Goal: Task Accomplishment & Management: Use online tool/utility

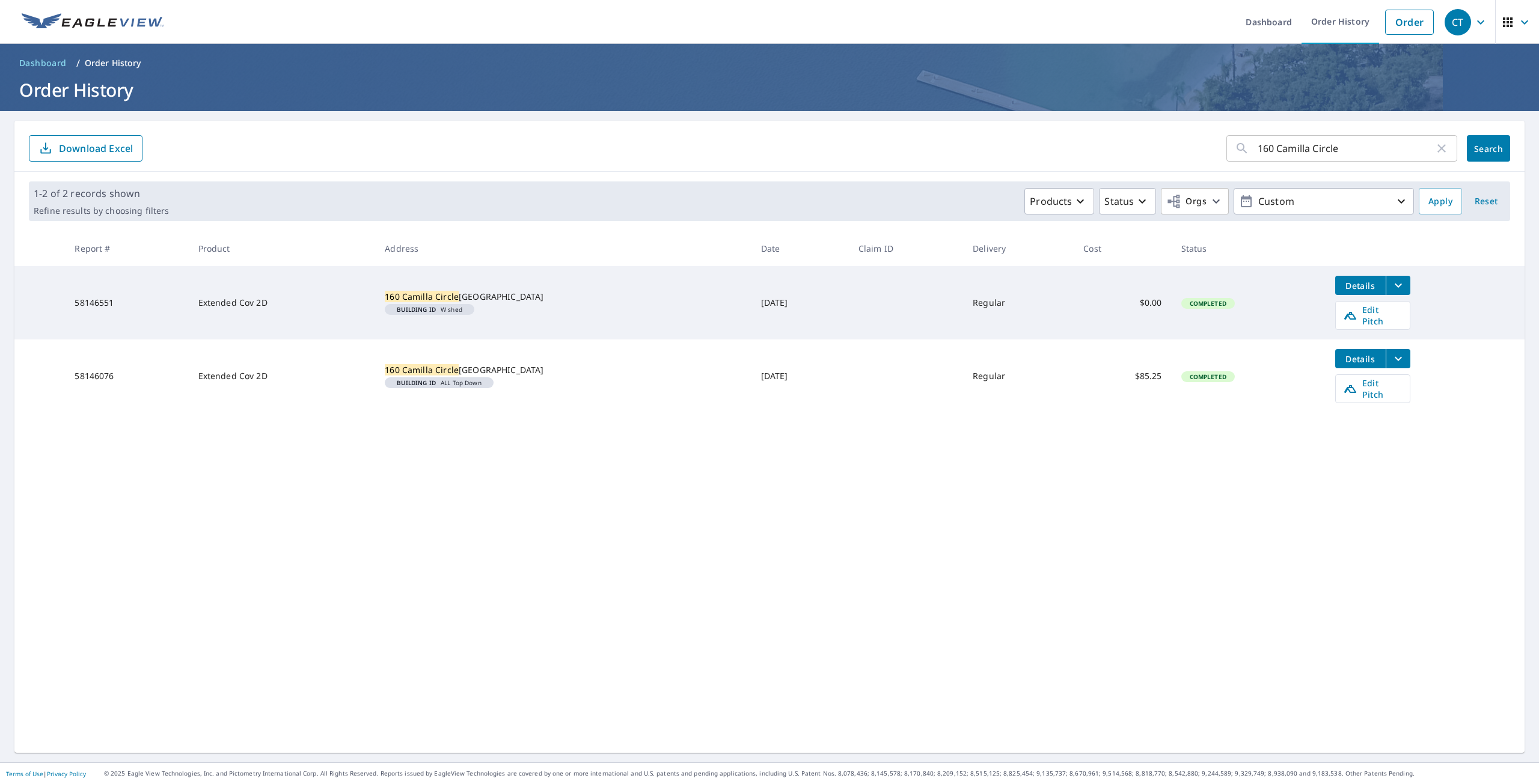
click at [99, 298] on td "58146551" at bounding box center [127, 303] width 123 height 73
click at [1343, 290] on span "Details" at bounding box center [1361, 286] width 36 height 12
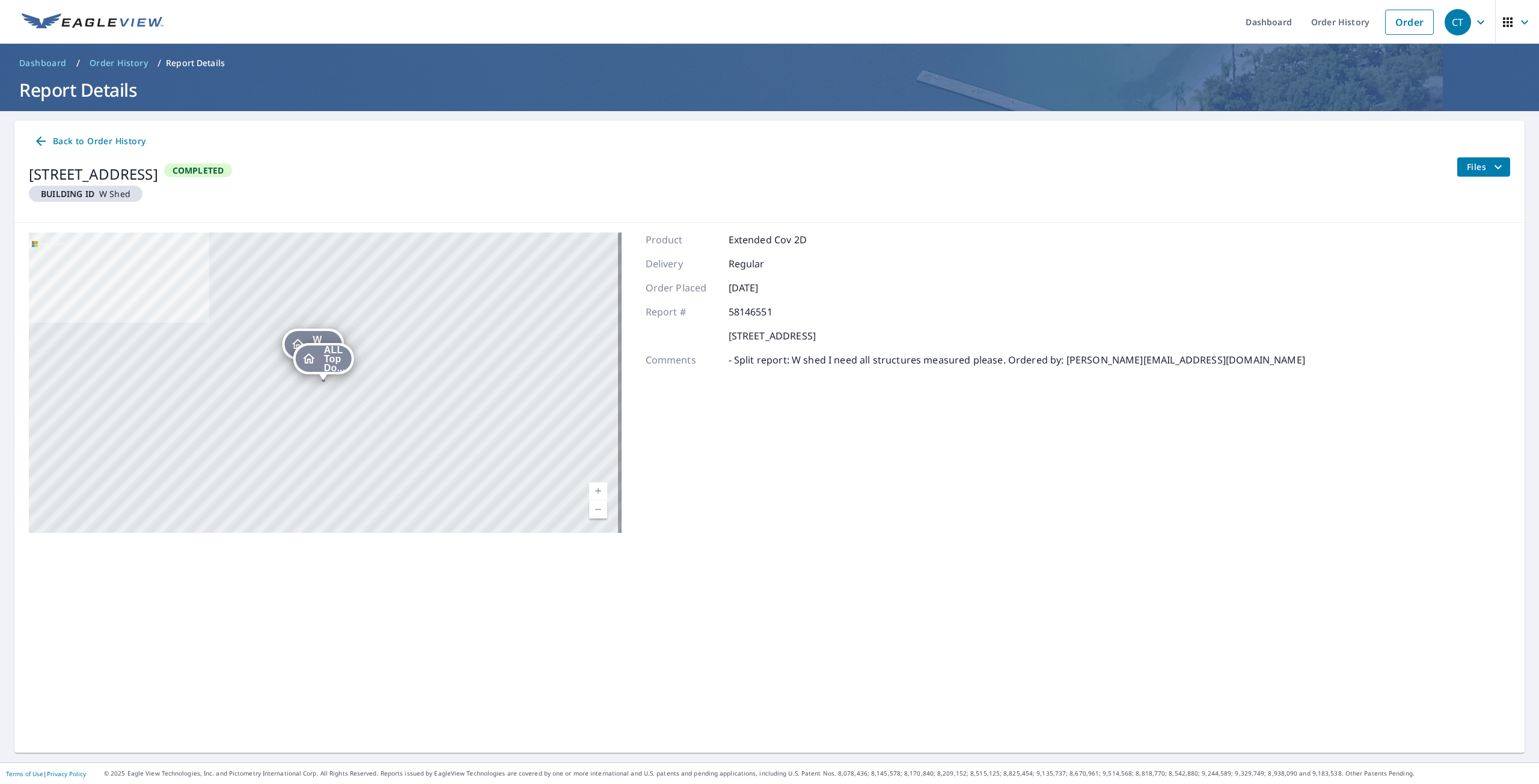
click at [30, 145] on link "Back to Order History" at bounding box center [89, 142] width 122 height 22
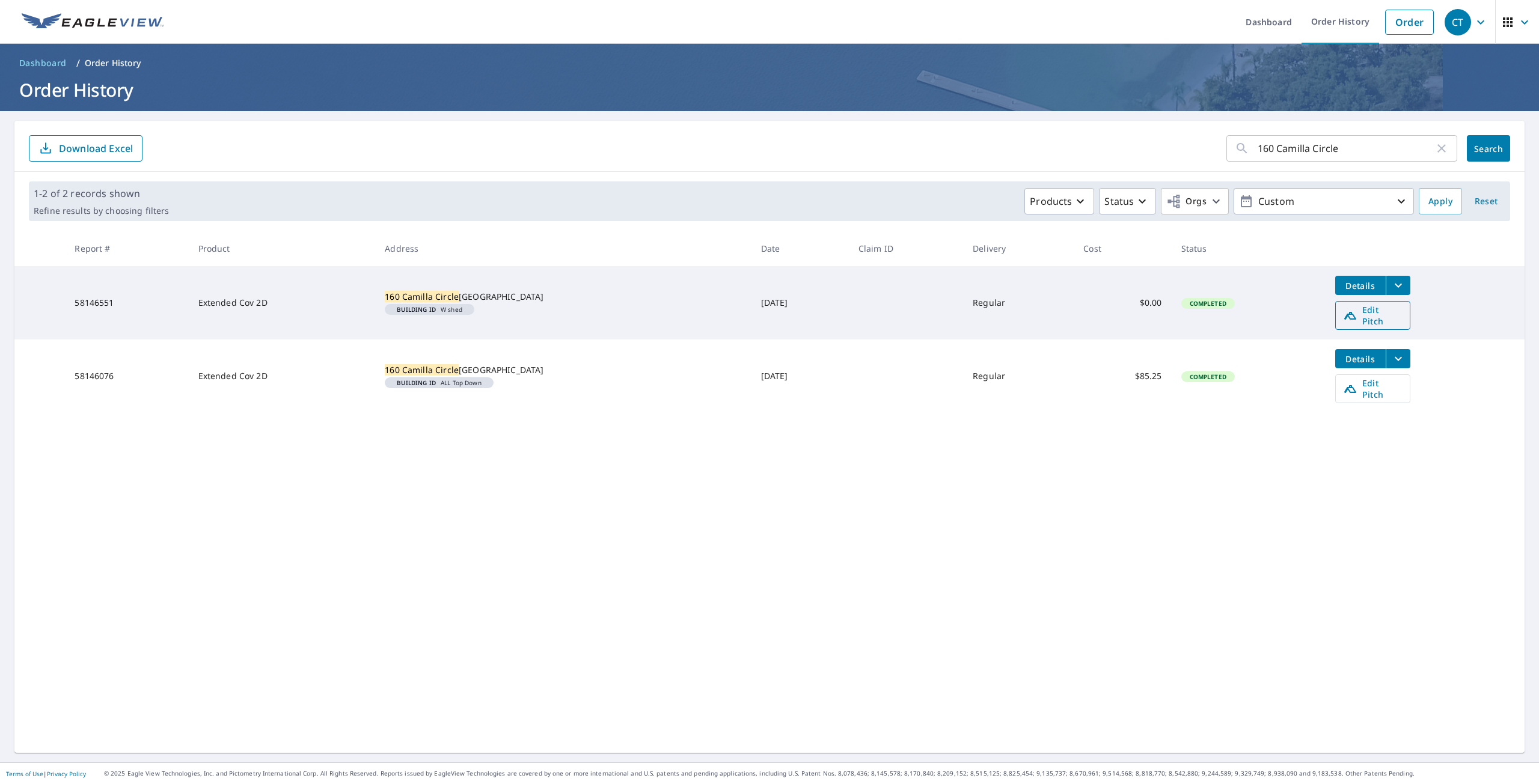
click at [1367, 309] on span "Edit Pitch" at bounding box center [1373, 315] width 60 height 23
click at [1391, 355] on icon "filesDropdownBtn-58146076" at bounding box center [1399, 359] width 14 height 14
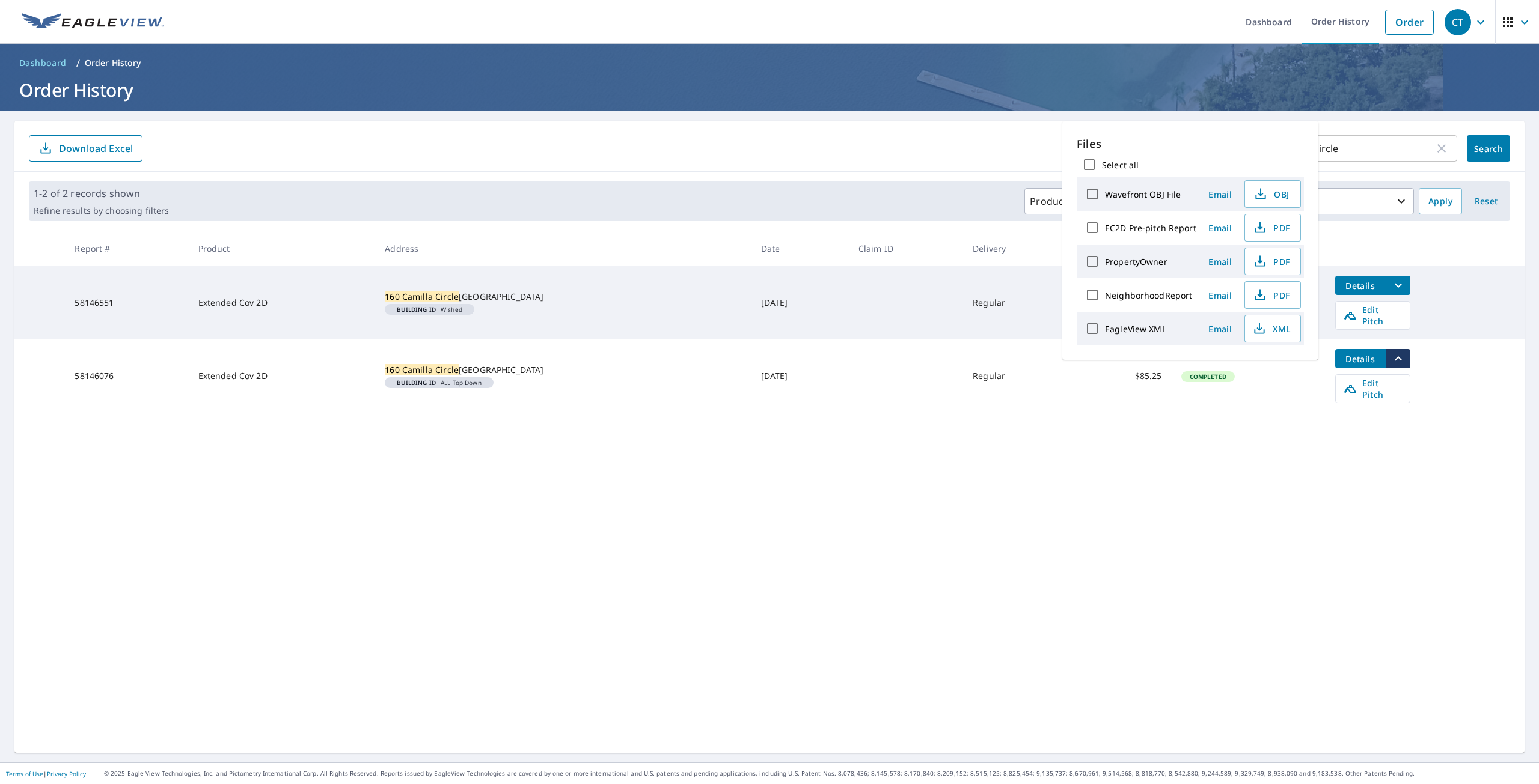
click at [325, 368] on td "Extended Cov 2D" at bounding box center [282, 376] width 187 height 73
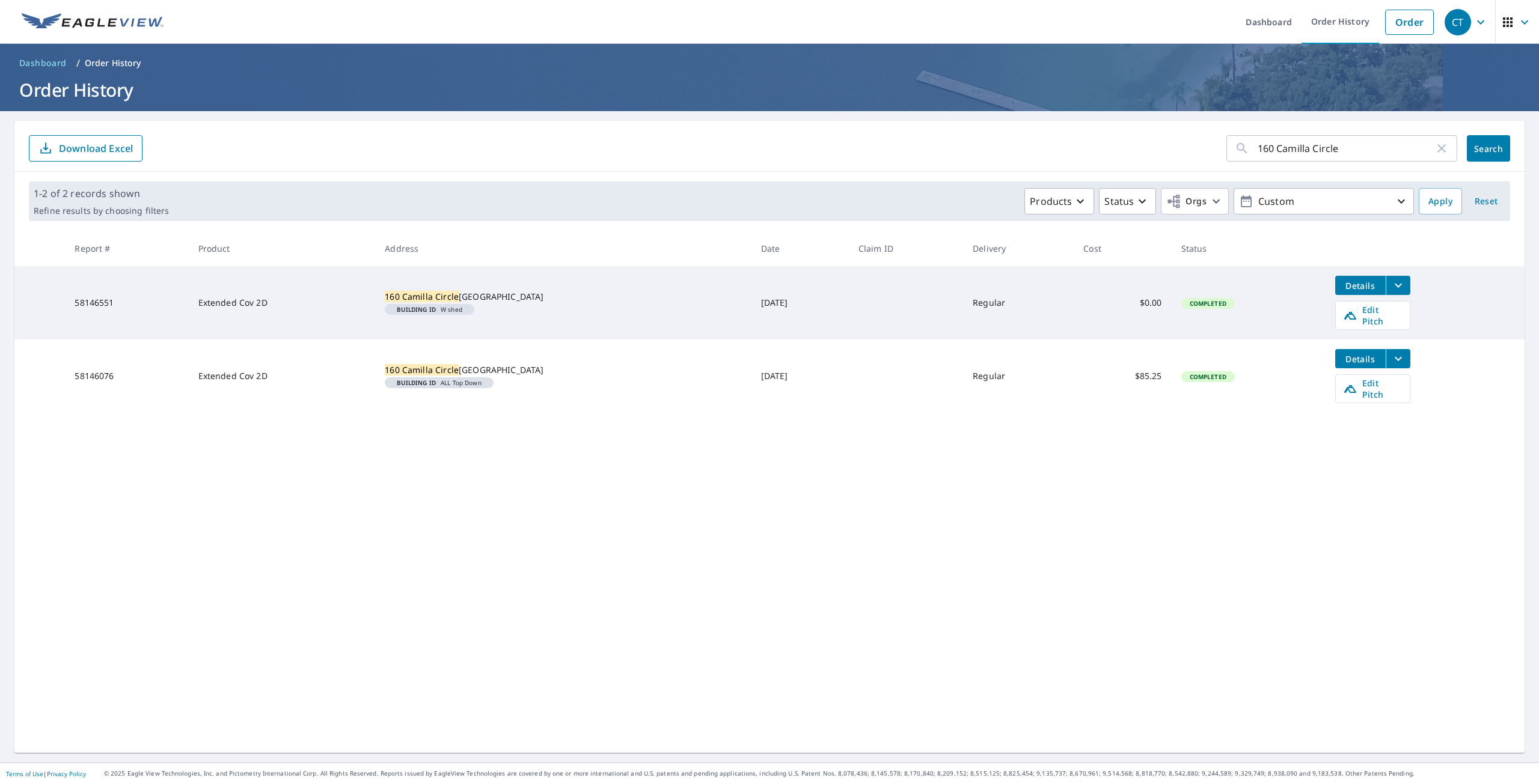
click at [81, 365] on td "58146076" at bounding box center [127, 376] width 123 height 73
click at [1391, 354] on icon "filesDropdownBtn-58146076" at bounding box center [1399, 359] width 14 height 14
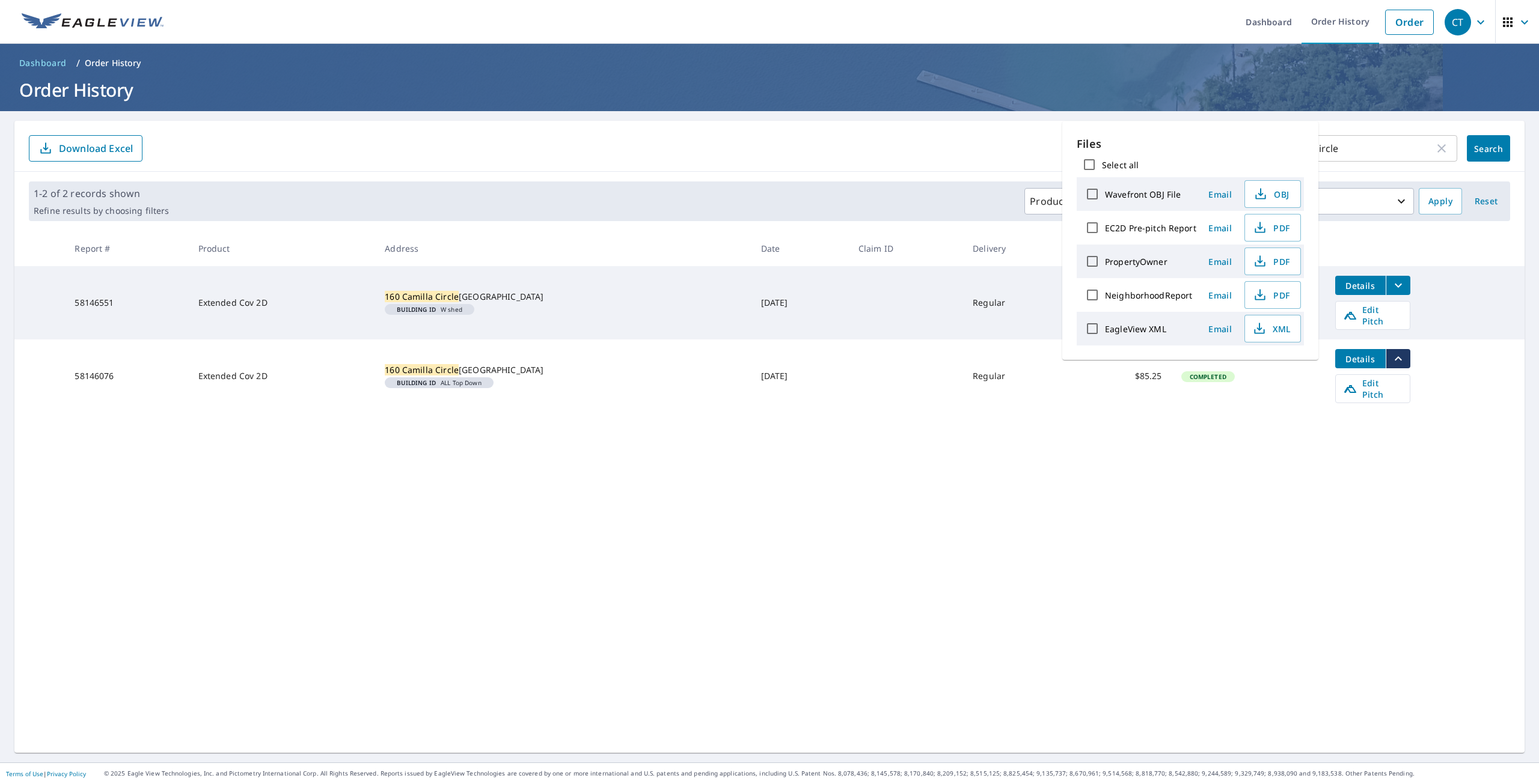
click at [1158, 227] on label "EC2D Pre-pitch Report" at bounding box center [1150, 228] width 92 height 12
click at [1105, 227] on input "EC2D Pre-pitch Report" at bounding box center [1093, 227] width 25 height 25
checkbox input "true"
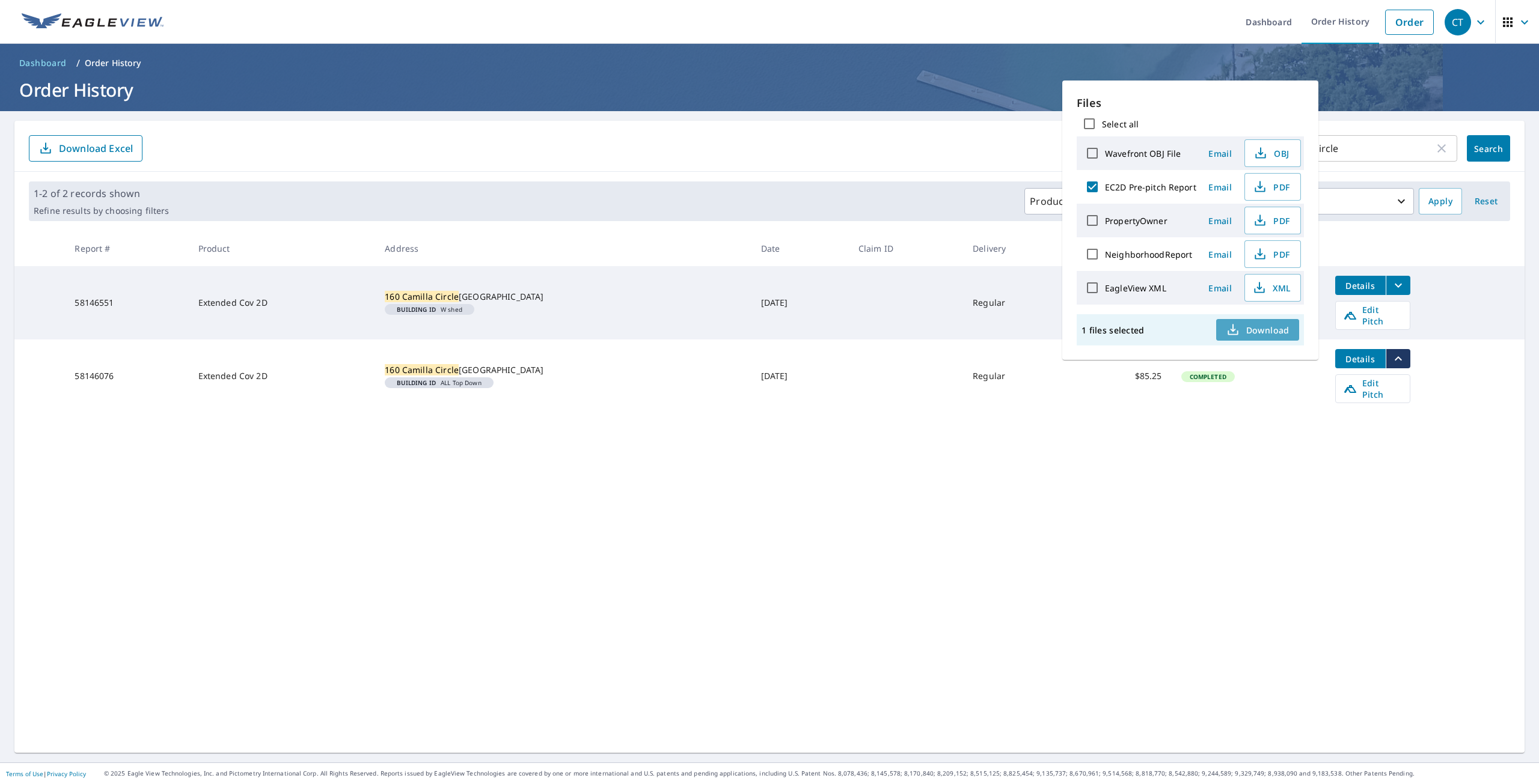
click at [1253, 325] on span "Download" at bounding box center [1258, 330] width 64 height 14
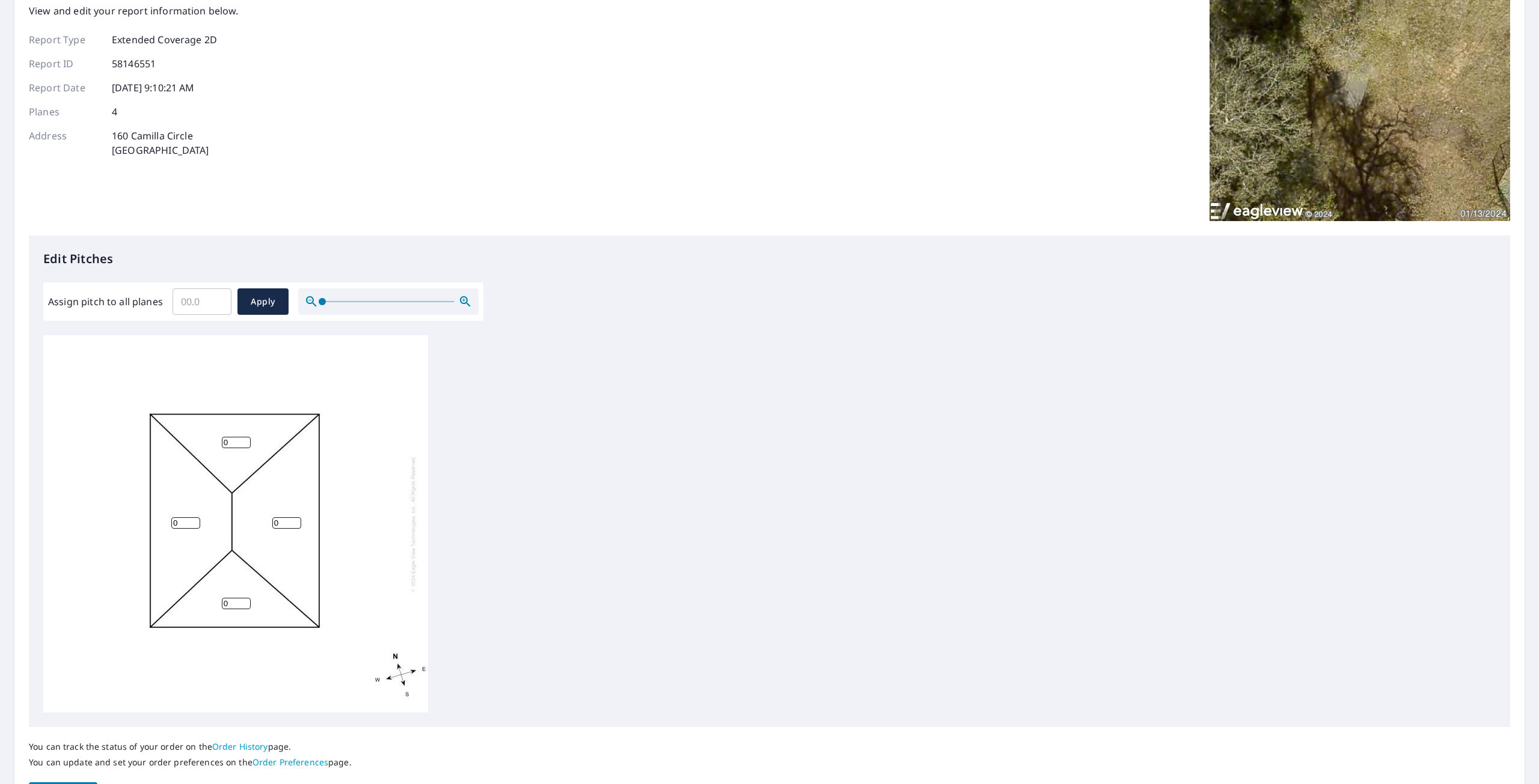
scroll to position [158, 0]
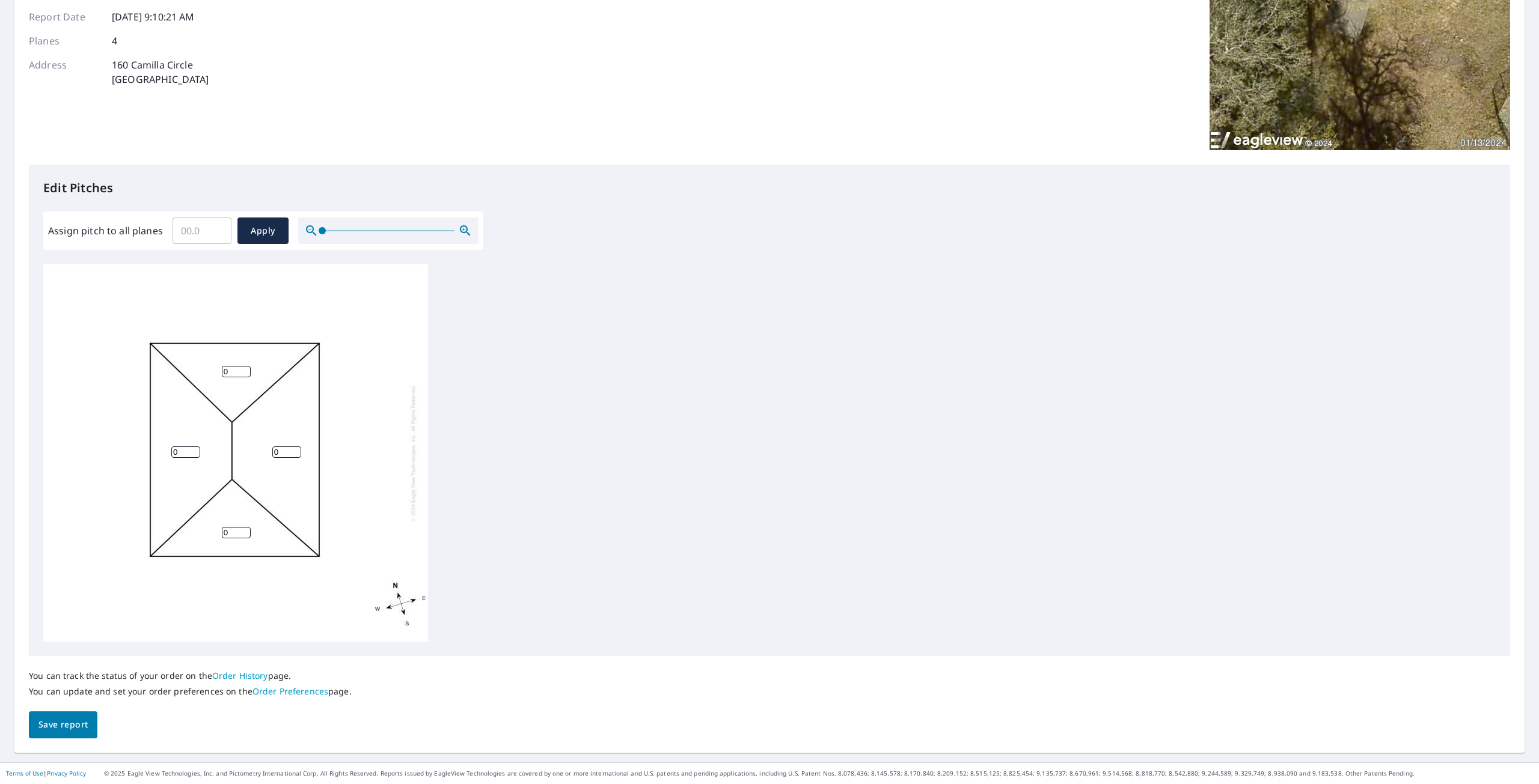
click at [214, 237] on input "Assign pitch to all planes" at bounding box center [202, 231] width 59 height 34
type input "5"
click at [266, 229] on span "Apply" at bounding box center [263, 231] width 32 height 15
type input "5"
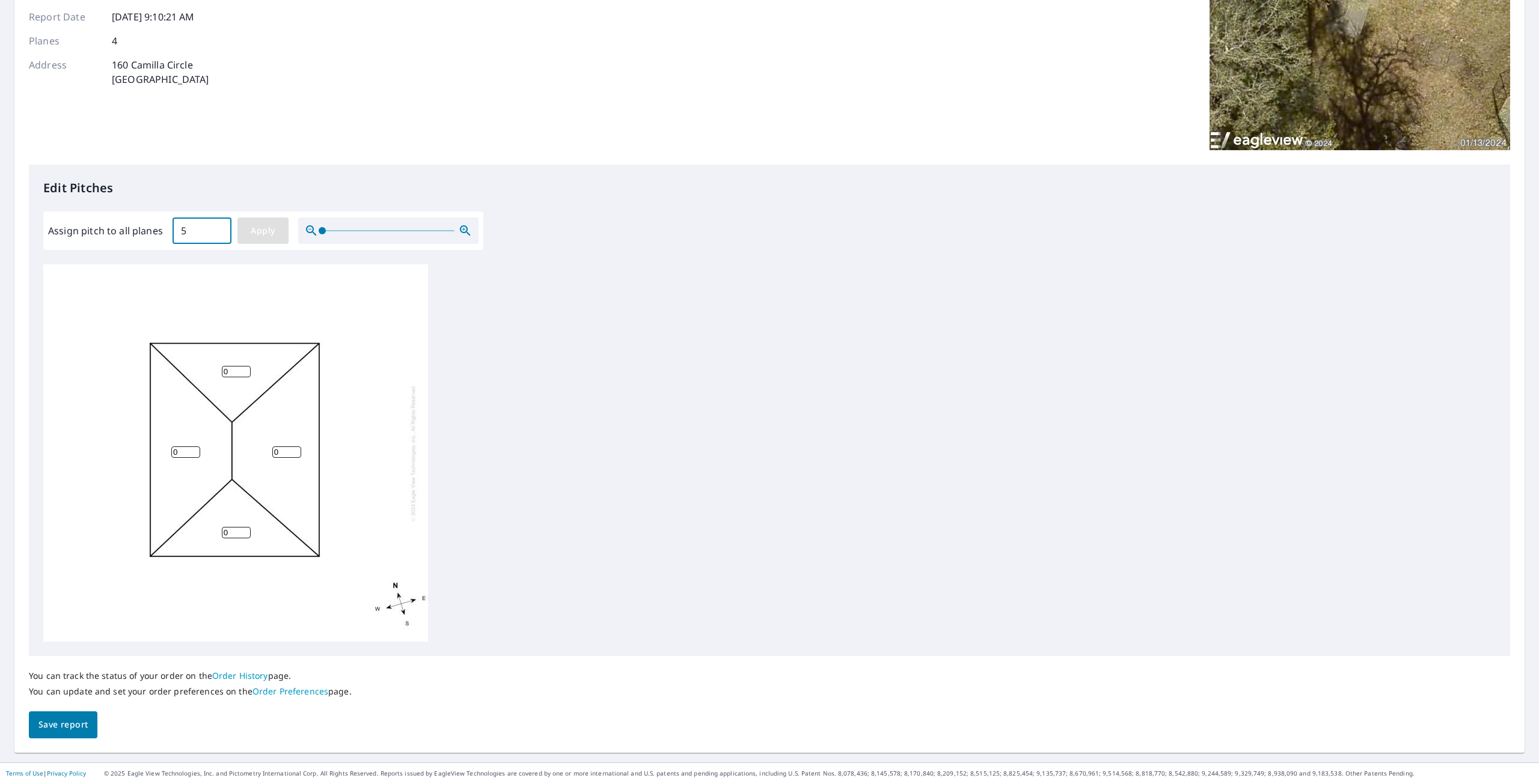
type input "5"
click at [201, 236] on input "5" at bounding box center [202, 231] width 59 height 34
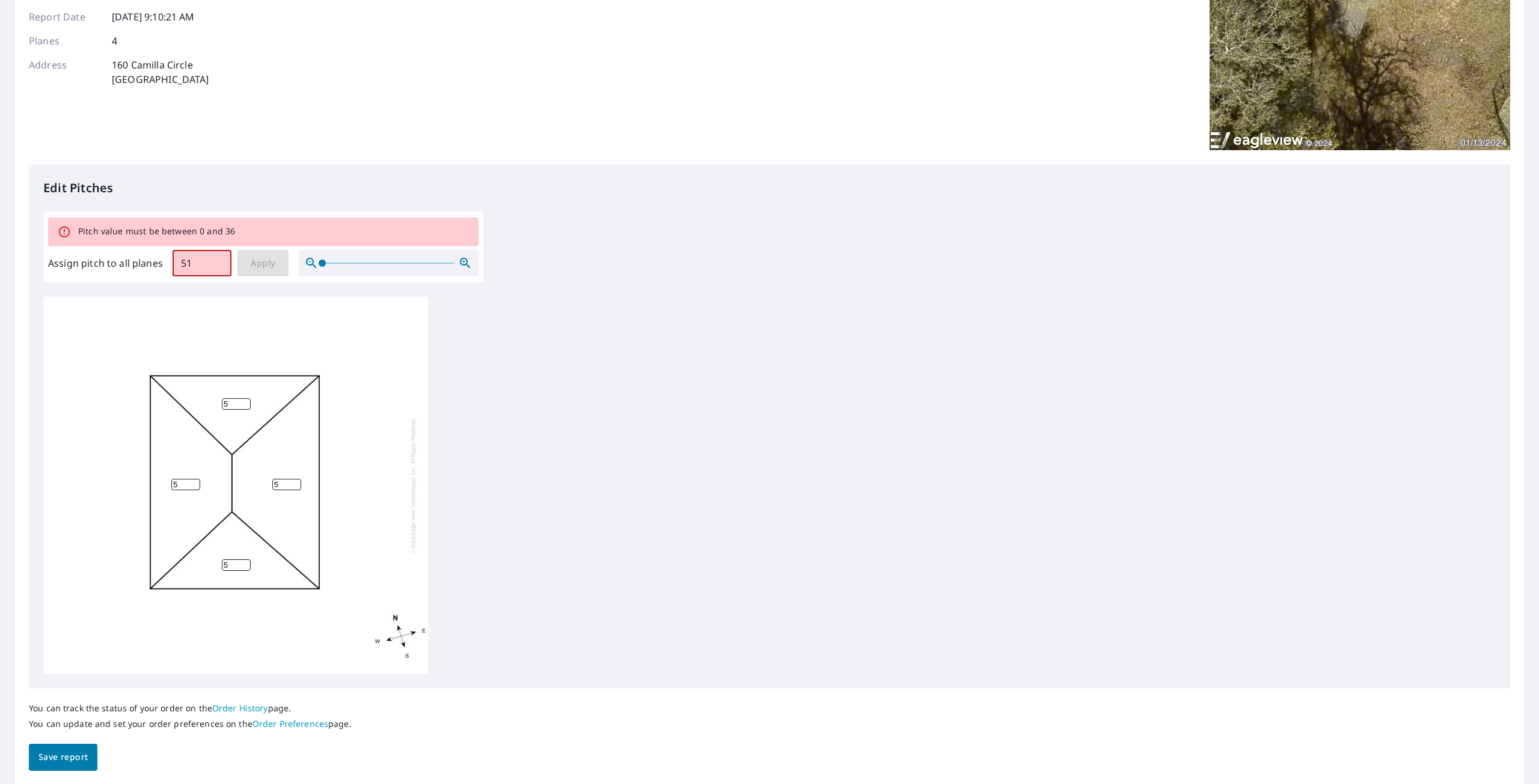
type input "5"
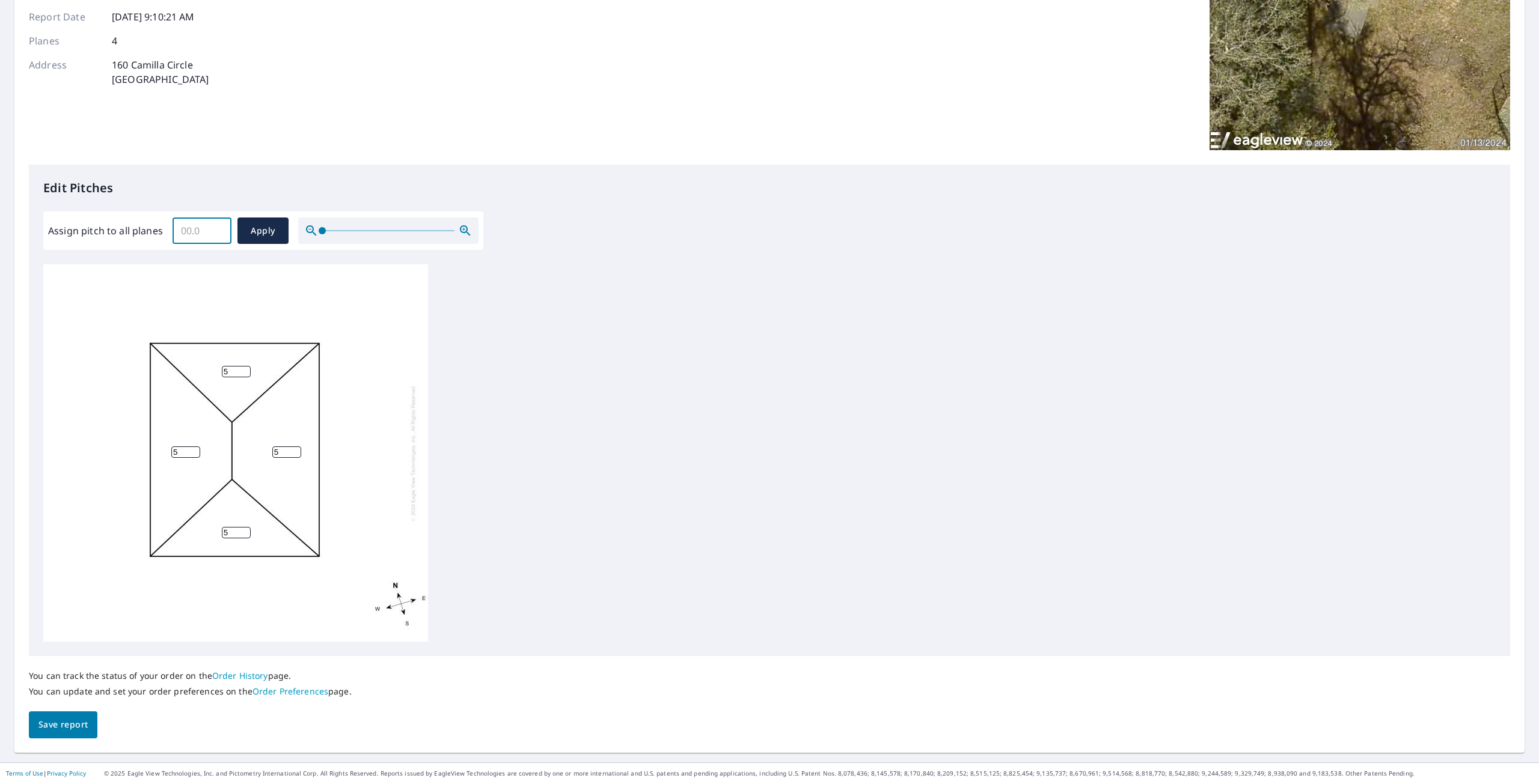
type input "5"
click at [272, 233] on span "Apply" at bounding box center [263, 231] width 32 height 15
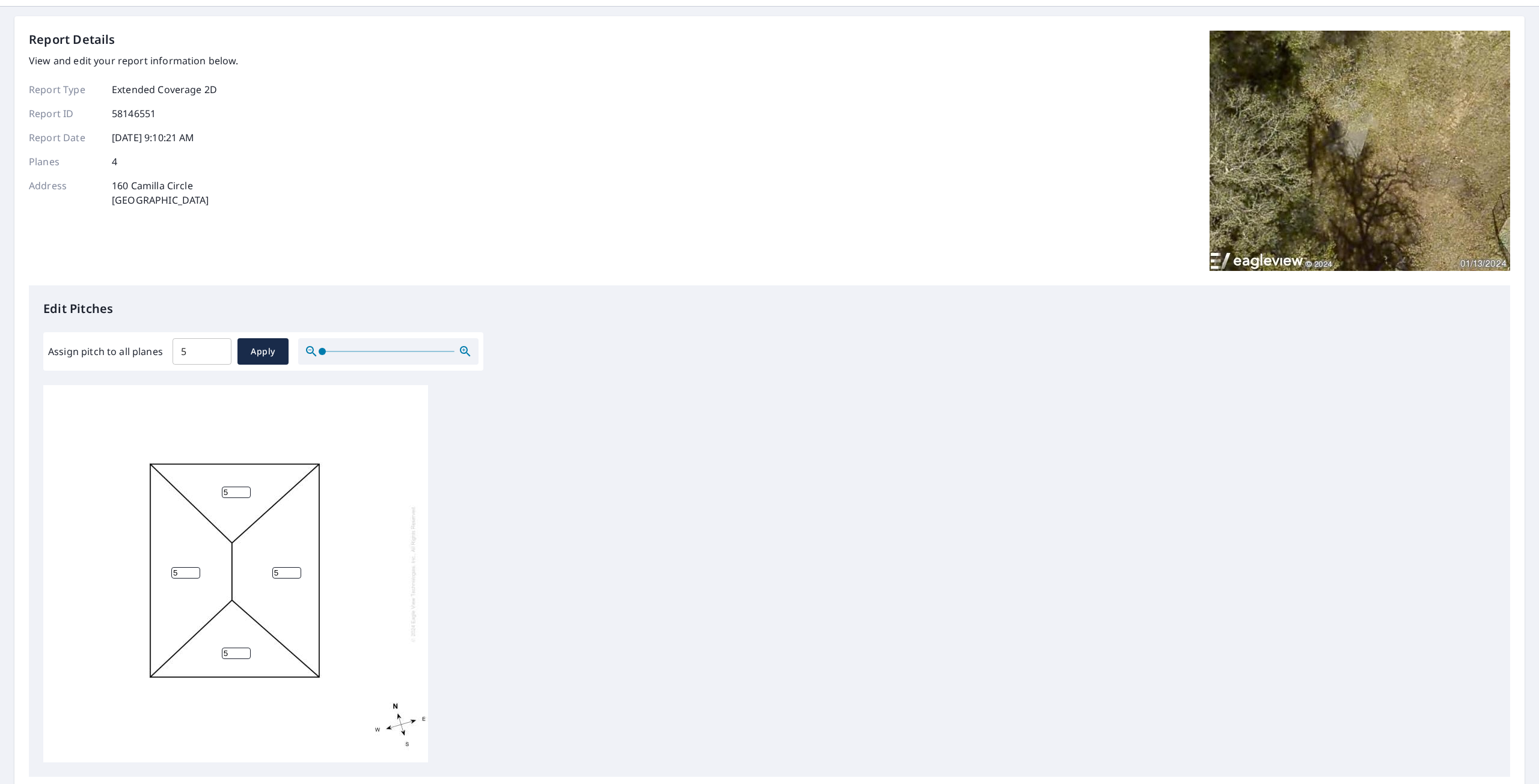
scroll to position [0, 0]
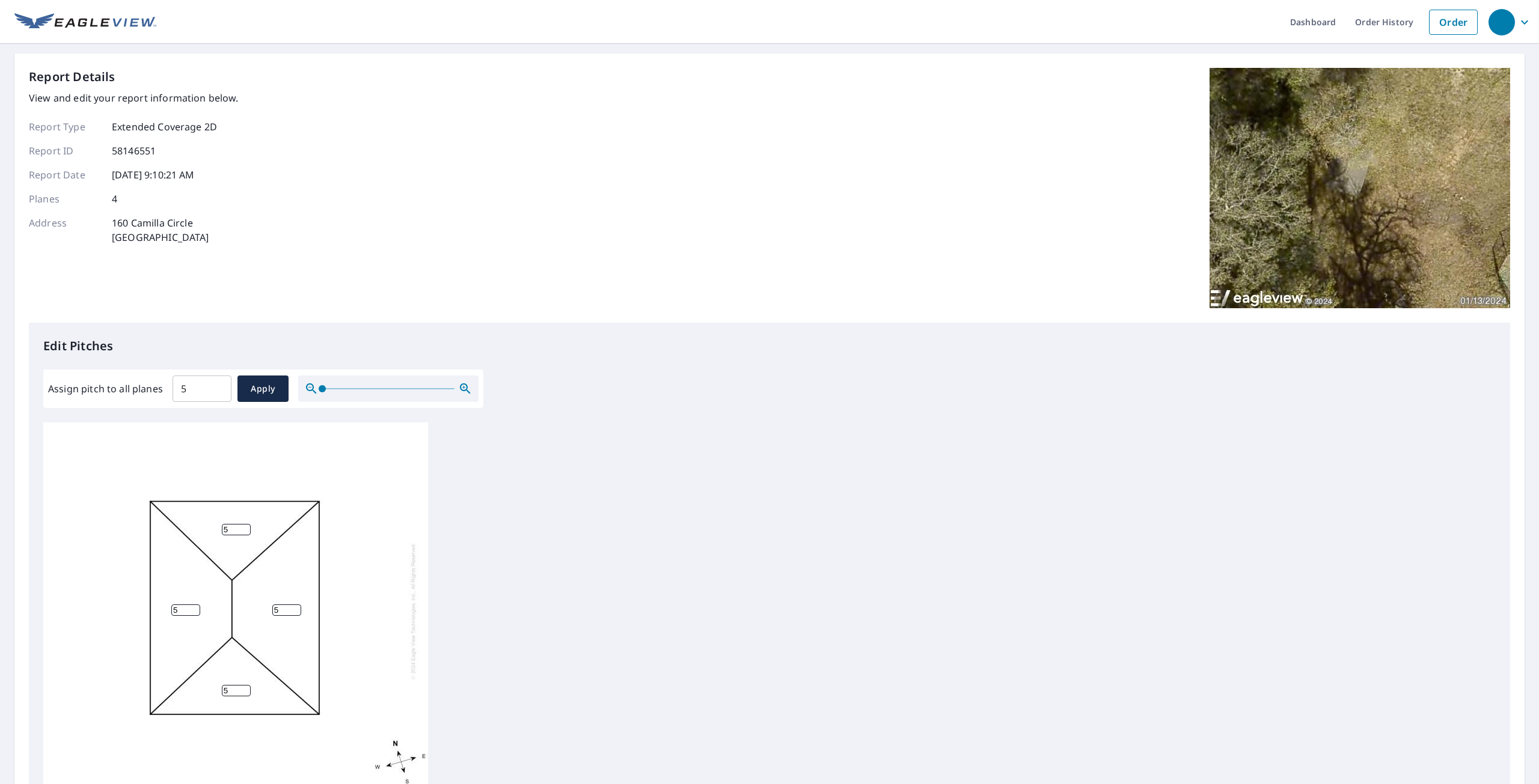
drag, startPoint x: 315, startPoint y: 149, endPoint x: 541, endPoint y: 190, distance: 229.7
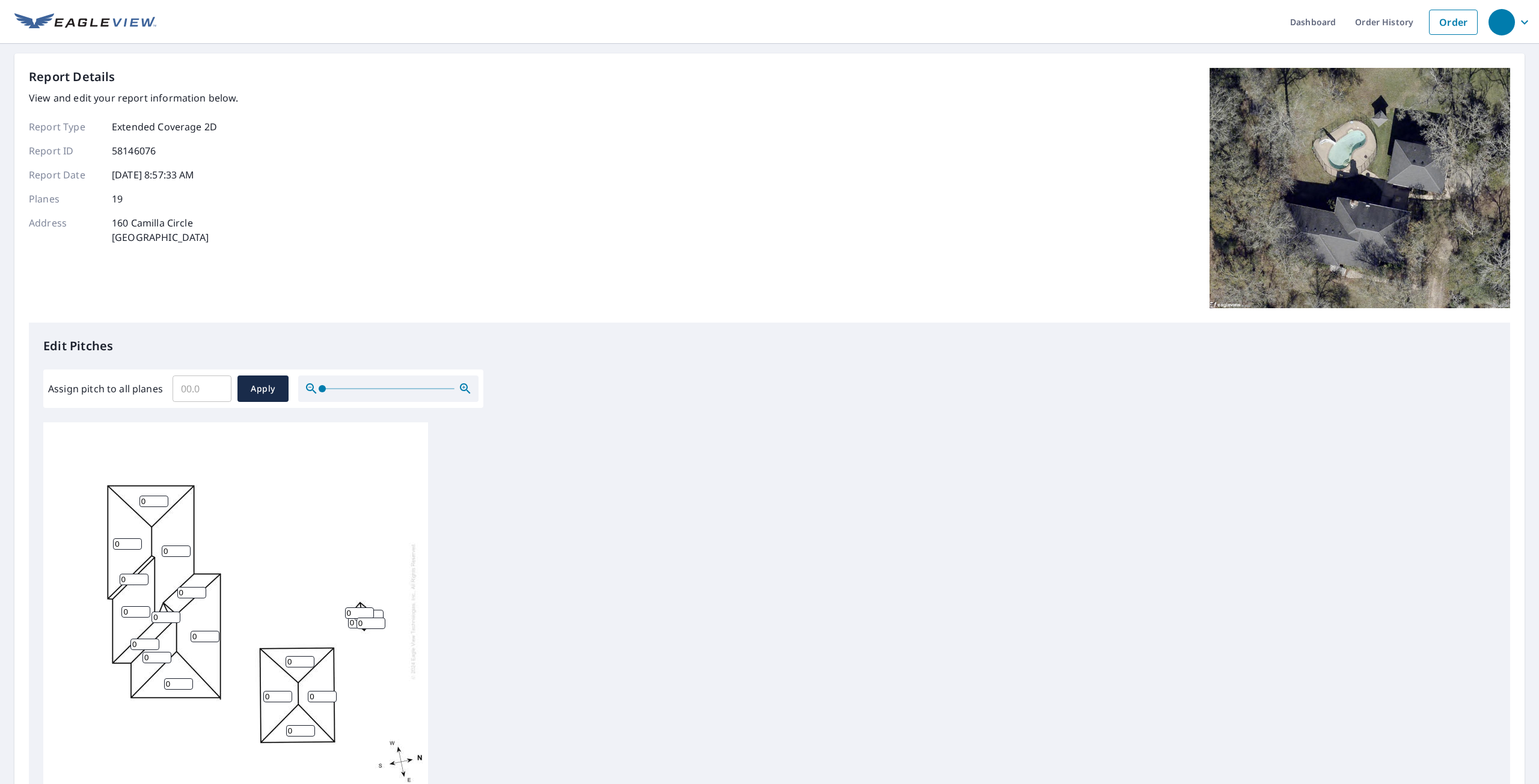
click at [203, 377] on input "Assign pitch to all planes" at bounding box center [202, 389] width 59 height 34
type input "5"
click at [278, 390] on span "Apply" at bounding box center [263, 388] width 32 height 15
type input "5"
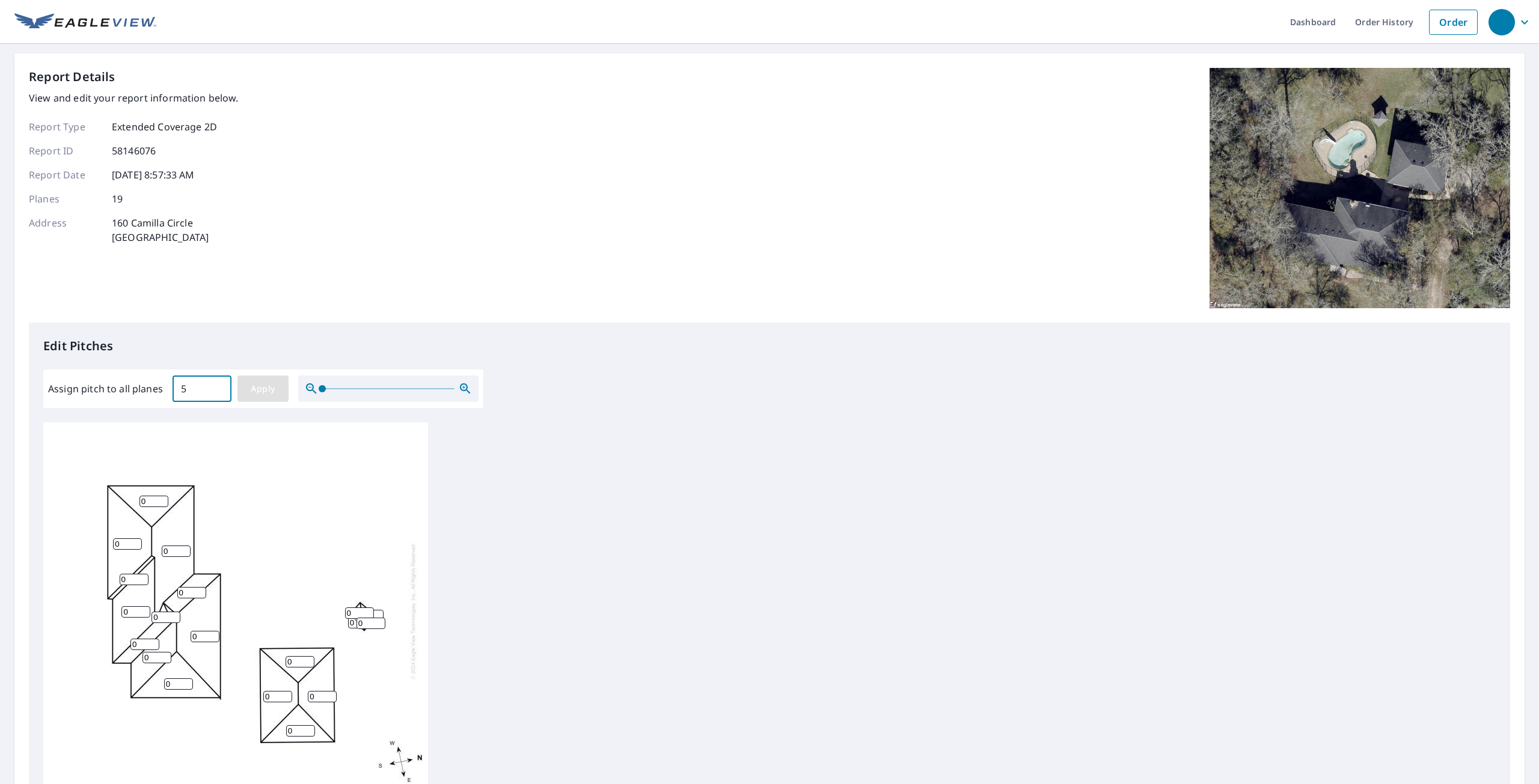
type input "5"
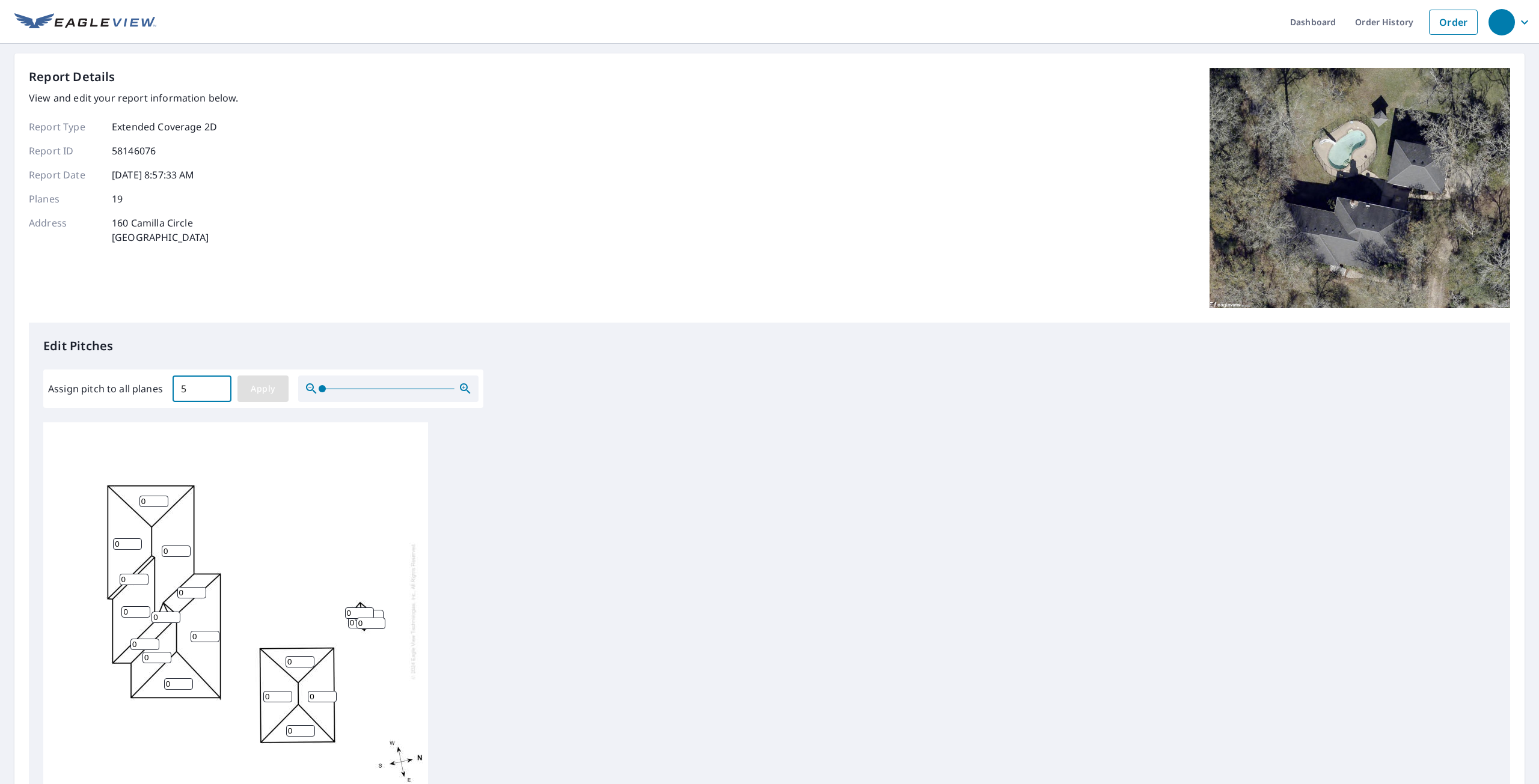
type input "5"
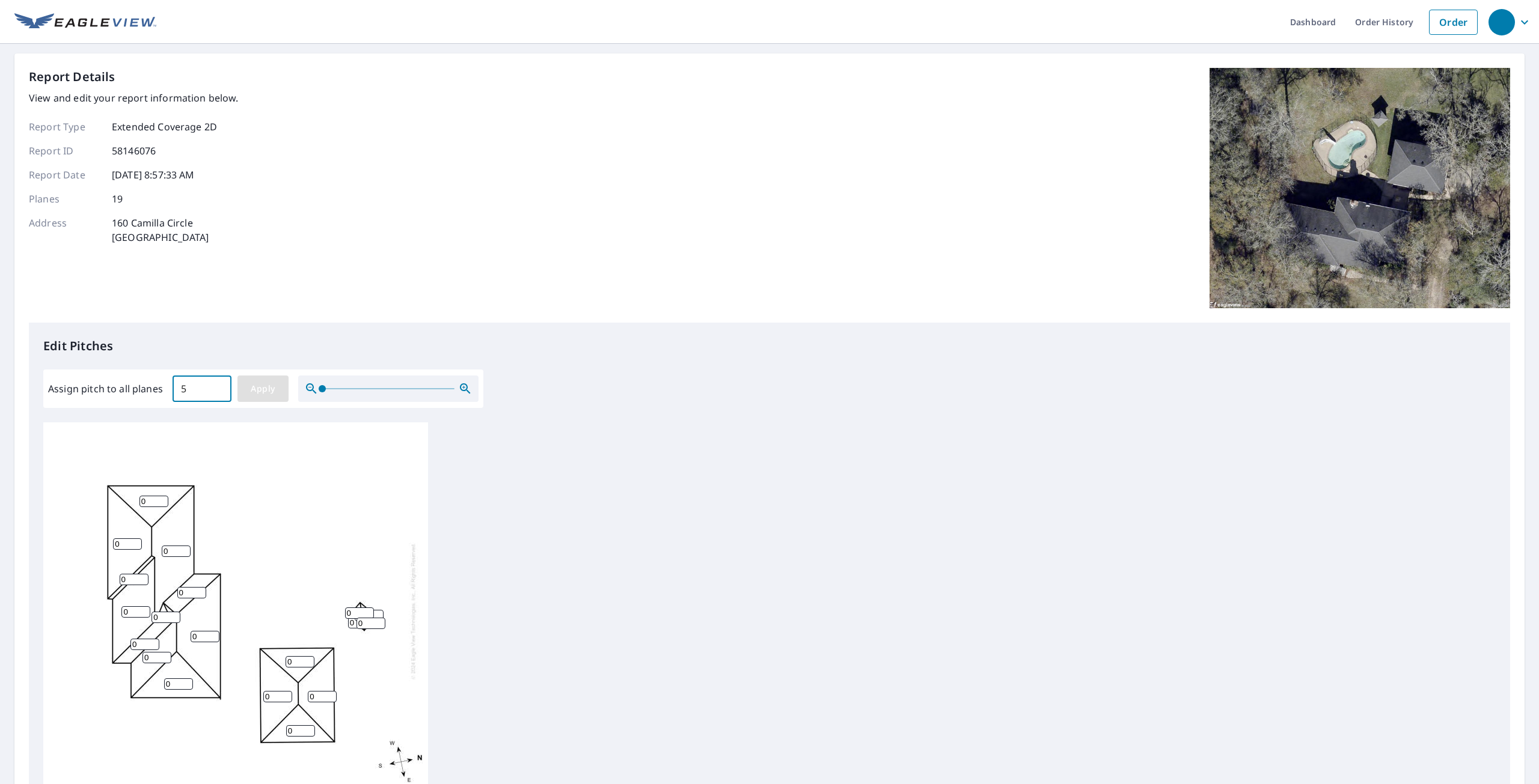
type input "5"
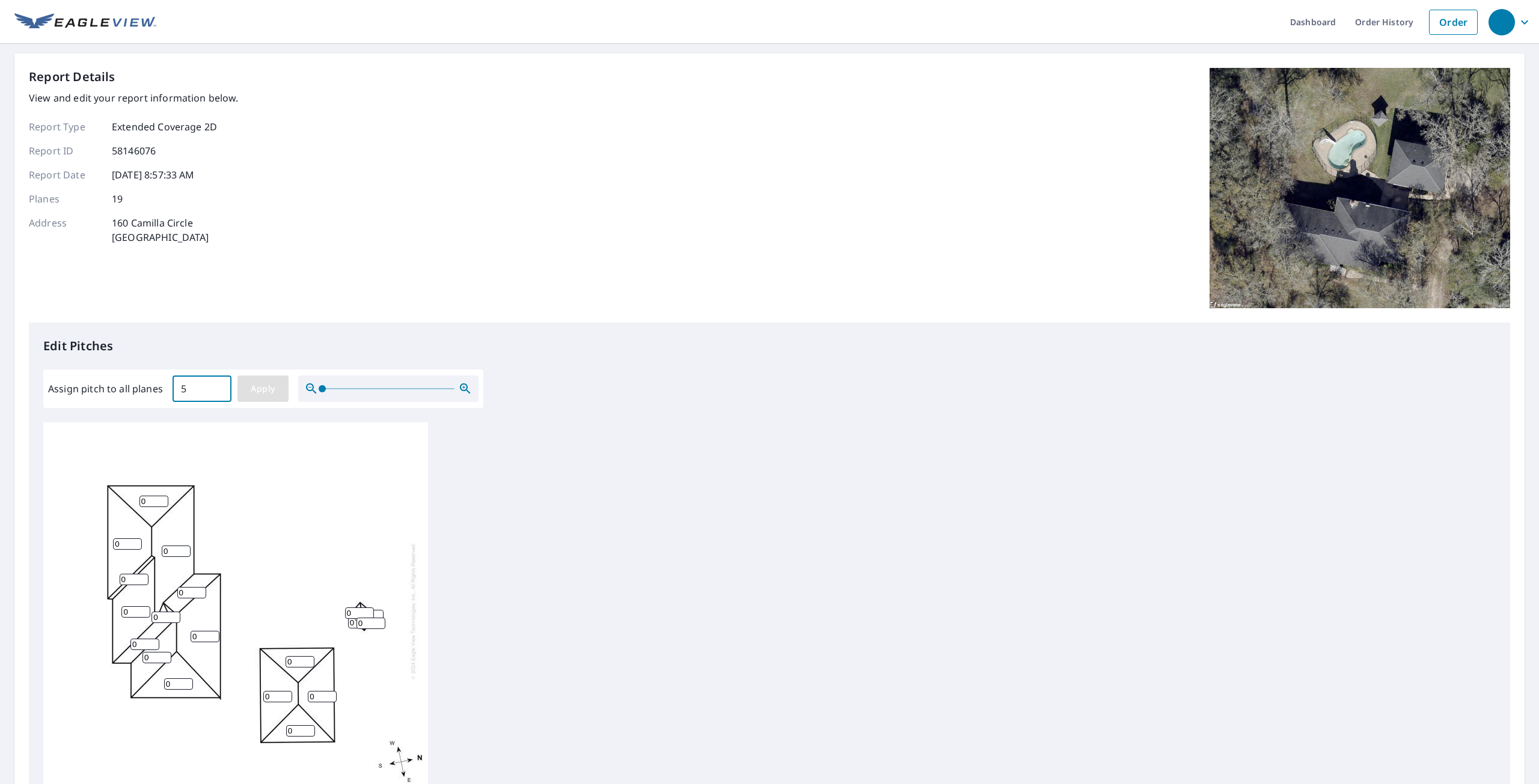
type input "5"
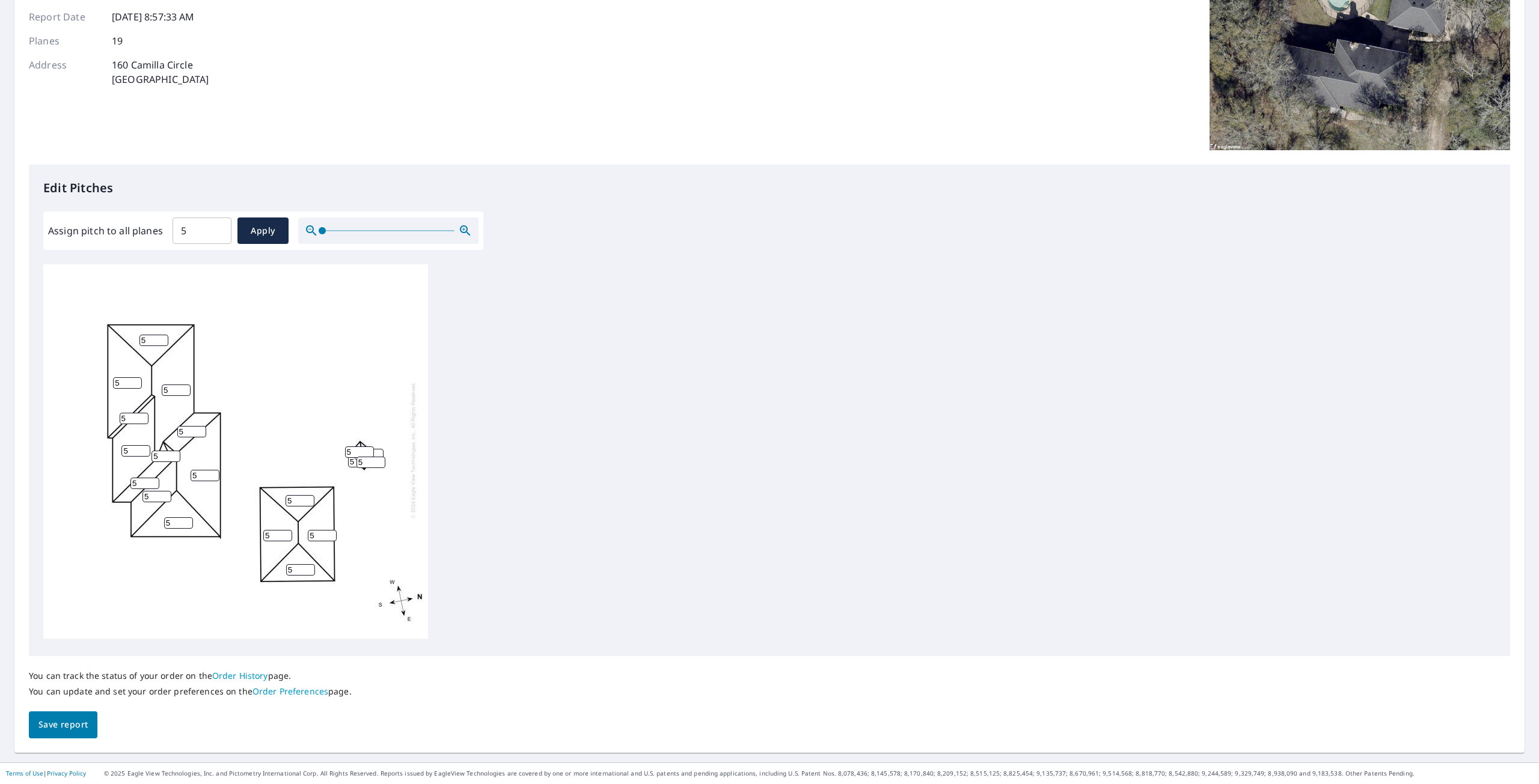
scroll to position [12, 0]
drag, startPoint x: 69, startPoint y: 711, endPoint x: 67, endPoint y: 718, distance: 7.3
click at [68, 713] on button "Save report" at bounding box center [62, 725] width 68 height 27
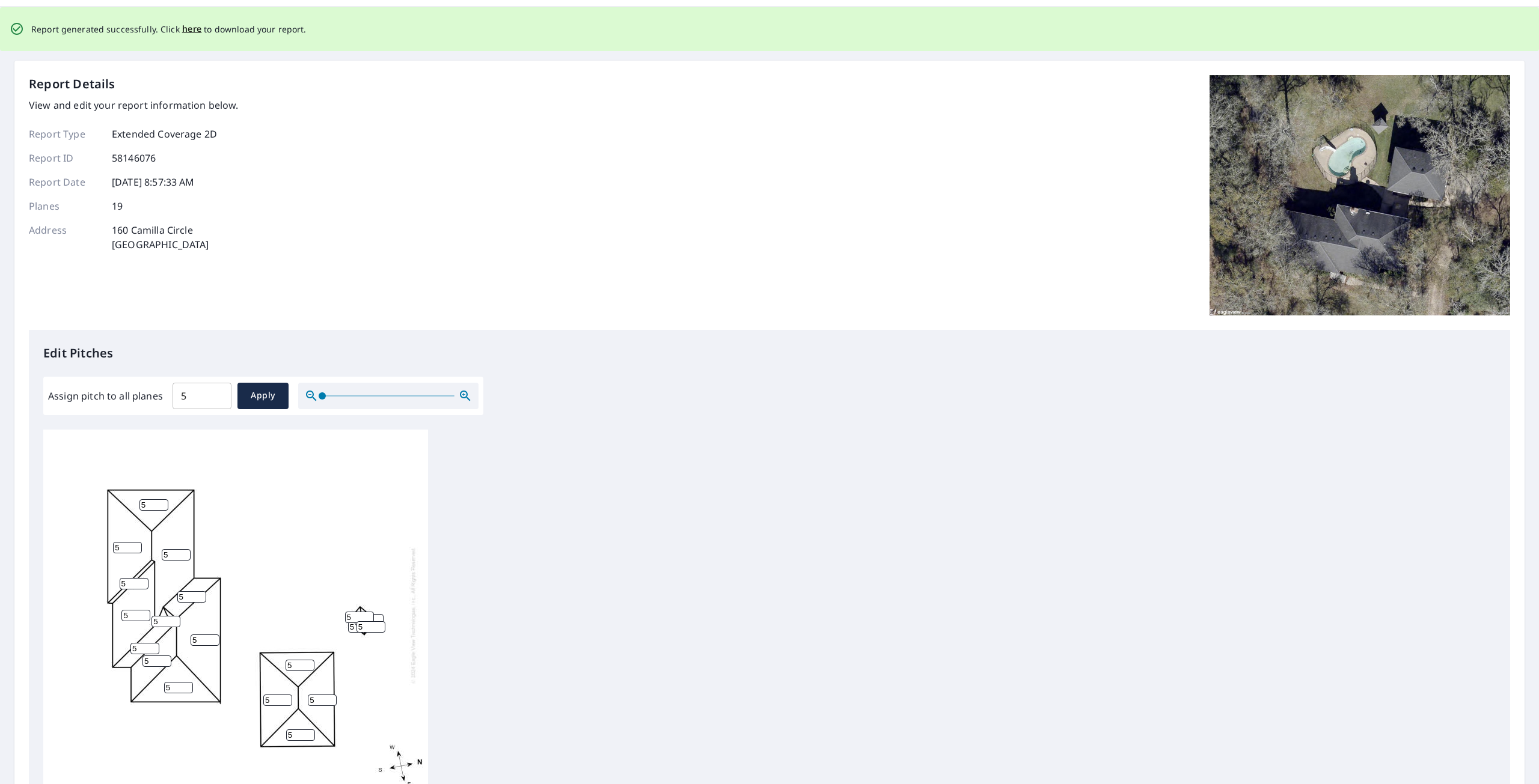
scroll to position [0, 0]
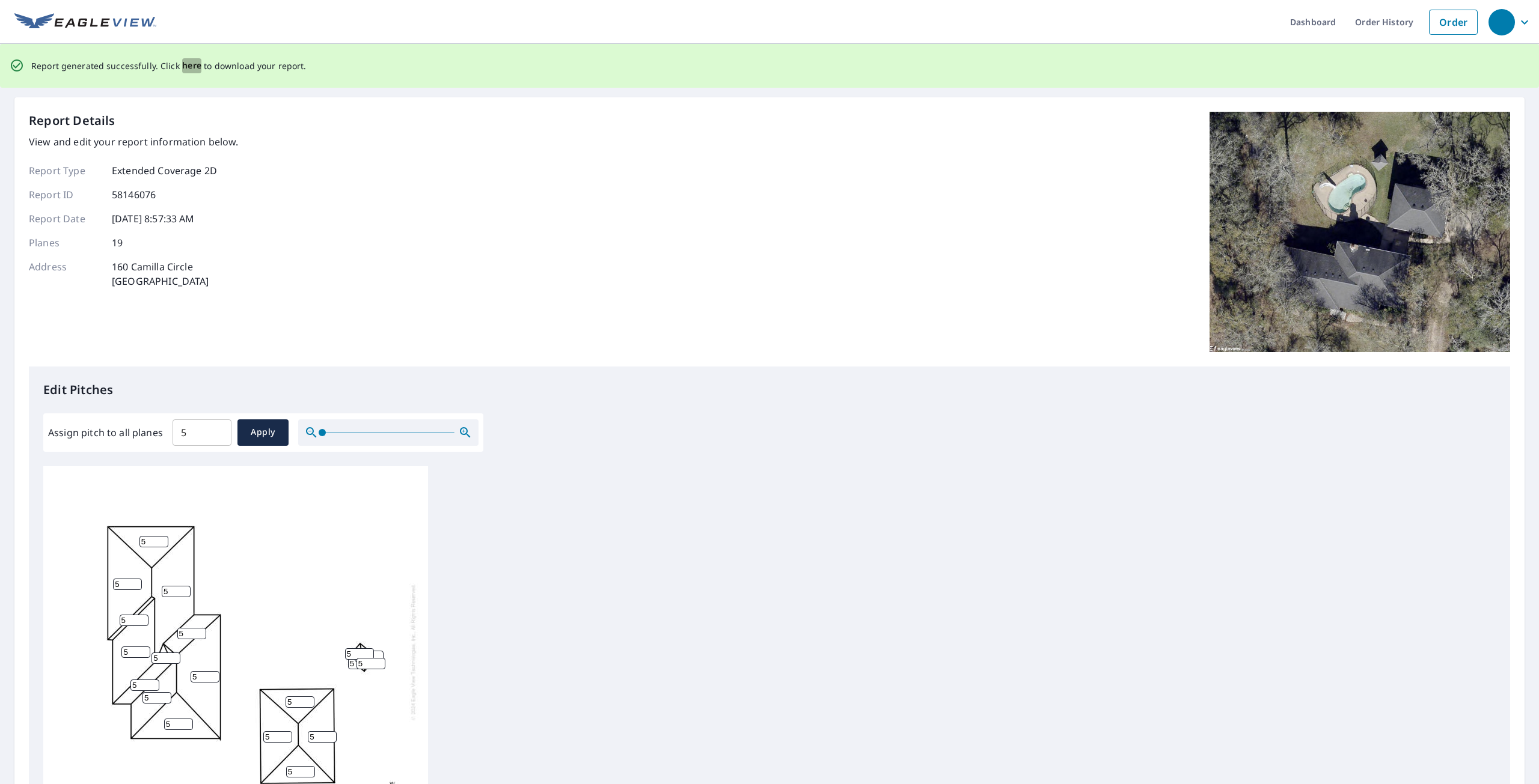
click at [190, 62] on span "here" at bounding box center [192, 66] width 20 height 15
